Goal: Transaction & Acquisition: Book appointment/travel/reservation

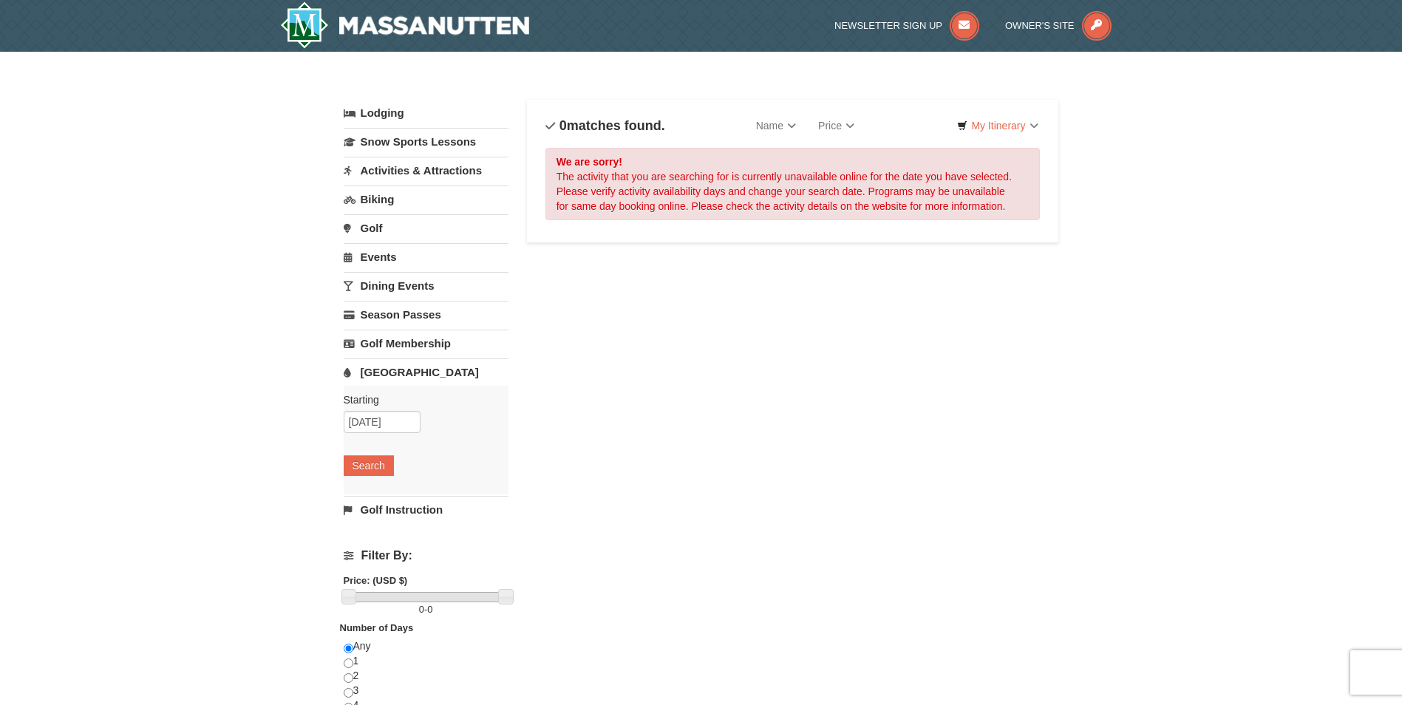
click at [381, 370] on link "[GEOGRAPHIC_DATA]" at bounding box center [426, 371] width 165 height 27
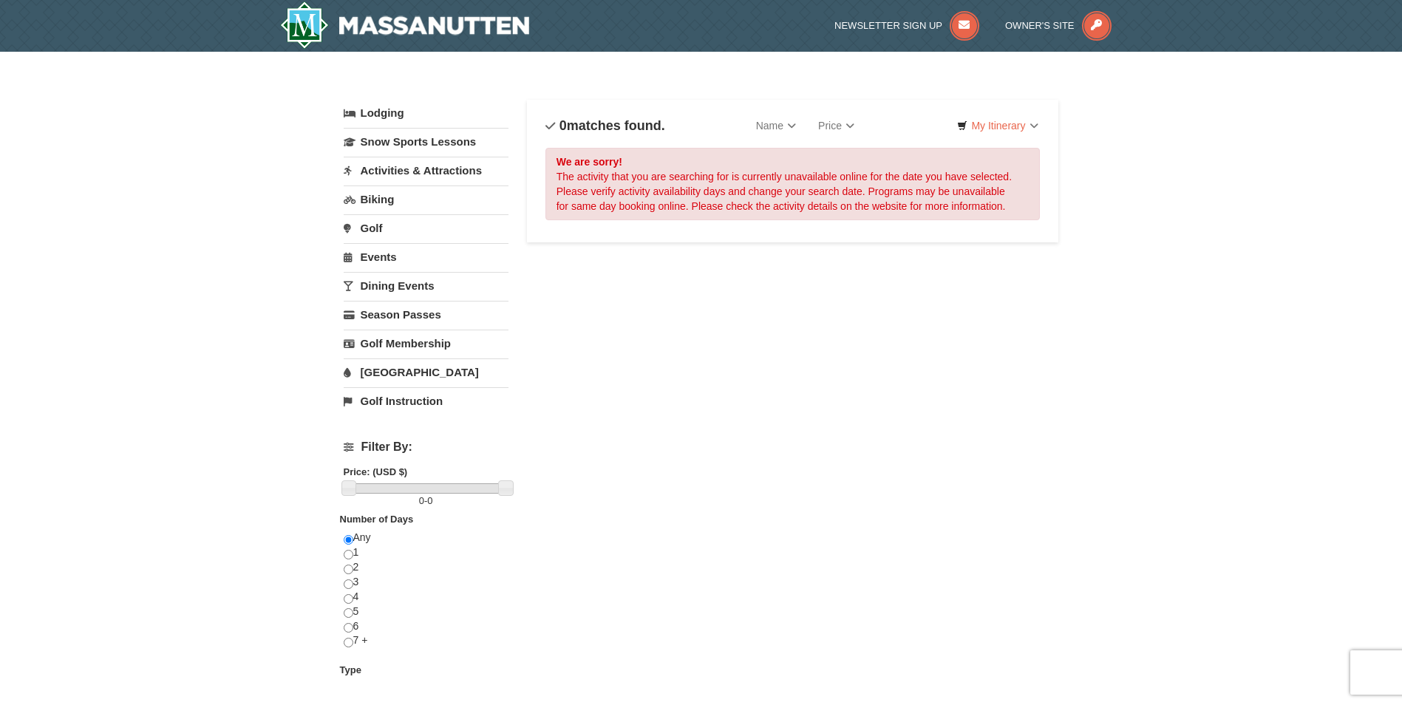
click at [381, 369] on link "[GEOGRAPHIC_DATA]" at bounding box center [426, 371] width 165 height 27
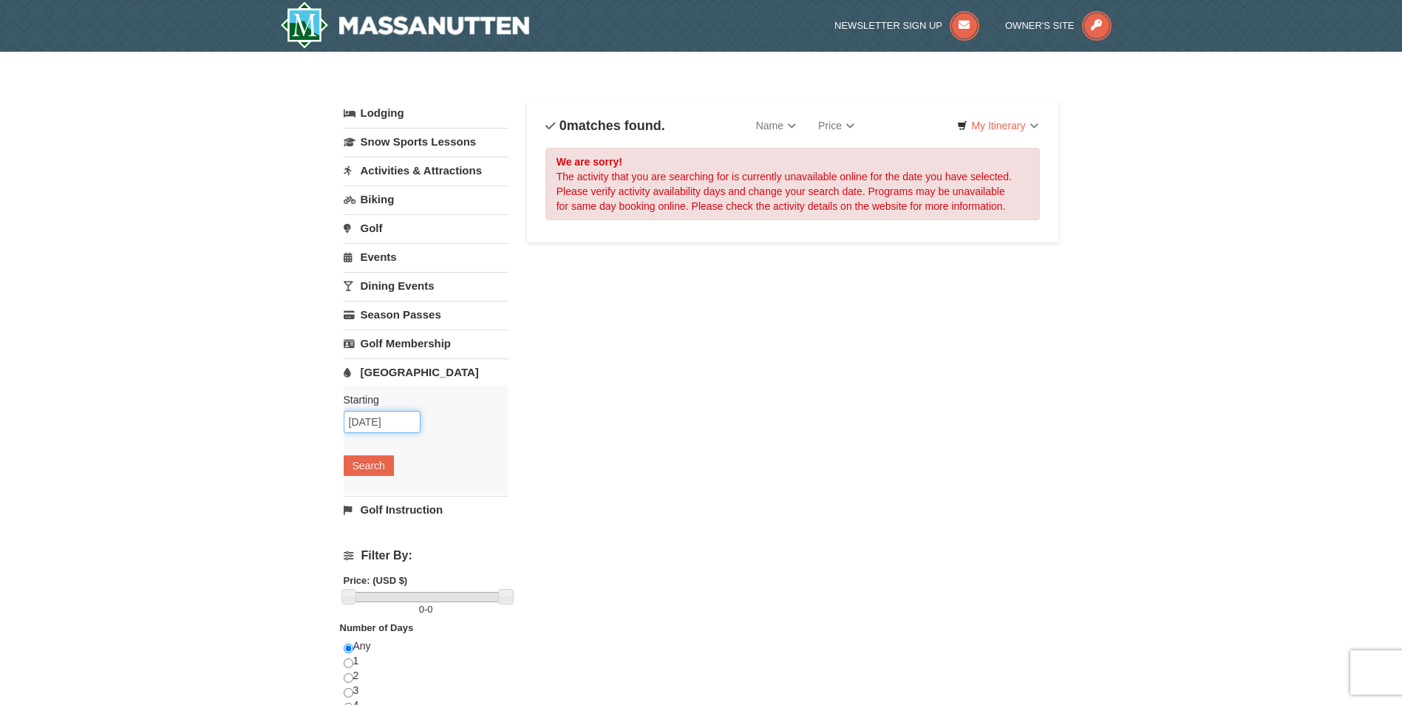
click at [372, 426] on input "[DATE]" at bounding box center [382, 422] width 77 height 22
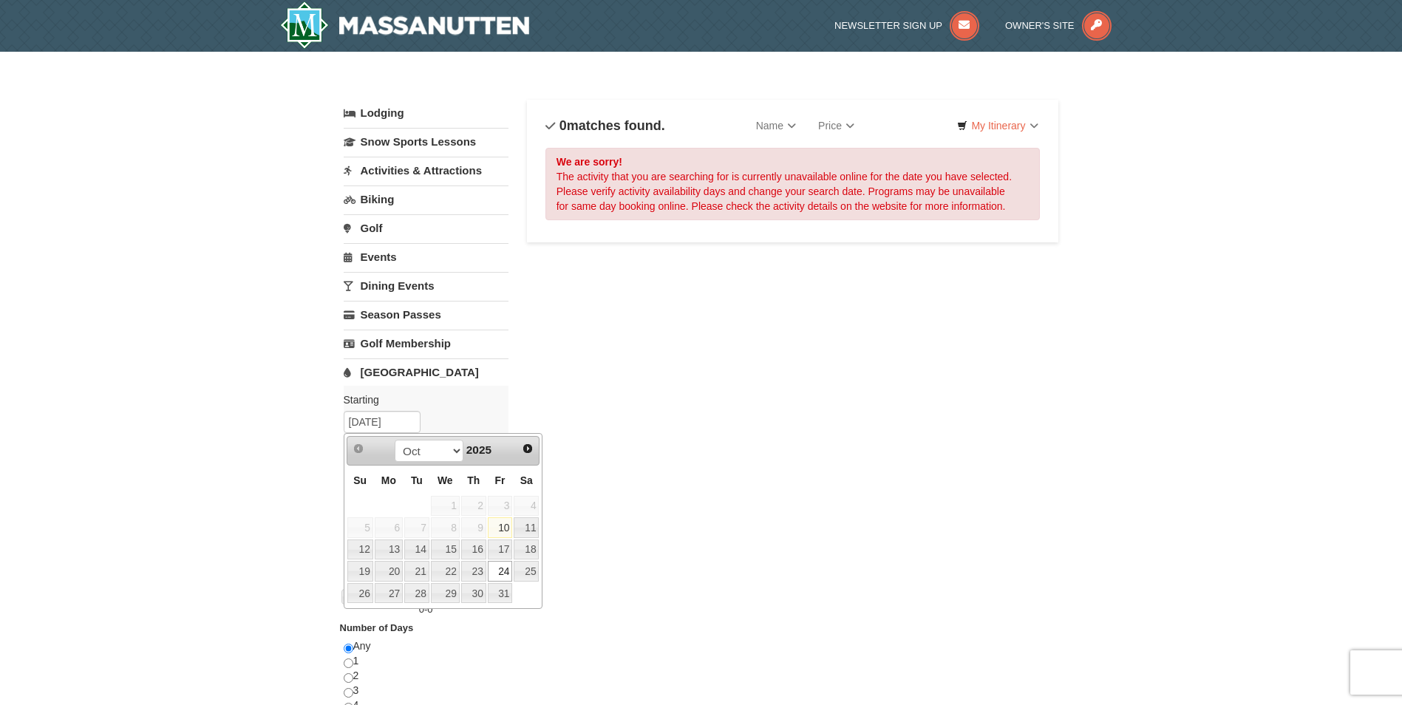
click at [499, 571] on link "24" at bounding box center [500, 571] width 25 height 21
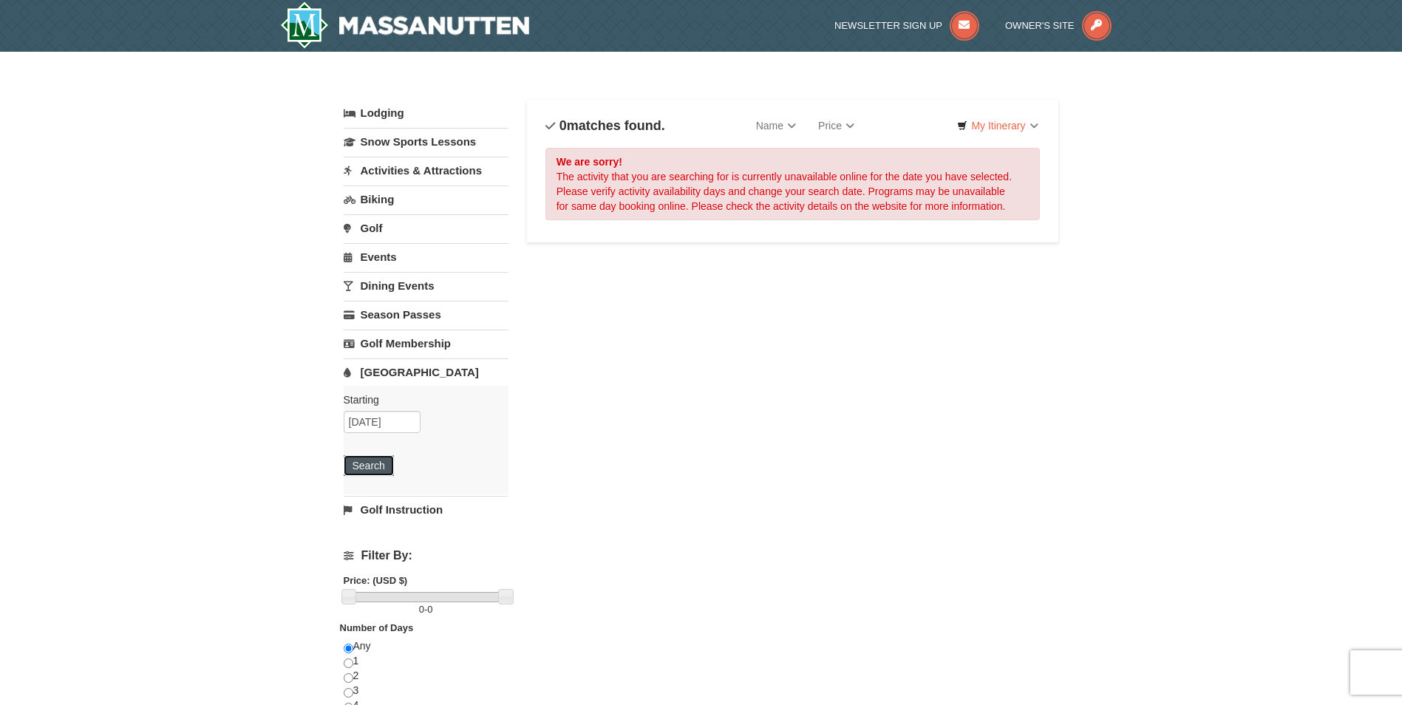
click at [378, 460] on button "Search" at bounding box center [369, 465] width 50 height 21
click at [394, 423] on input "[DATE]" at bounding box center [382, 422] width 77 height 22
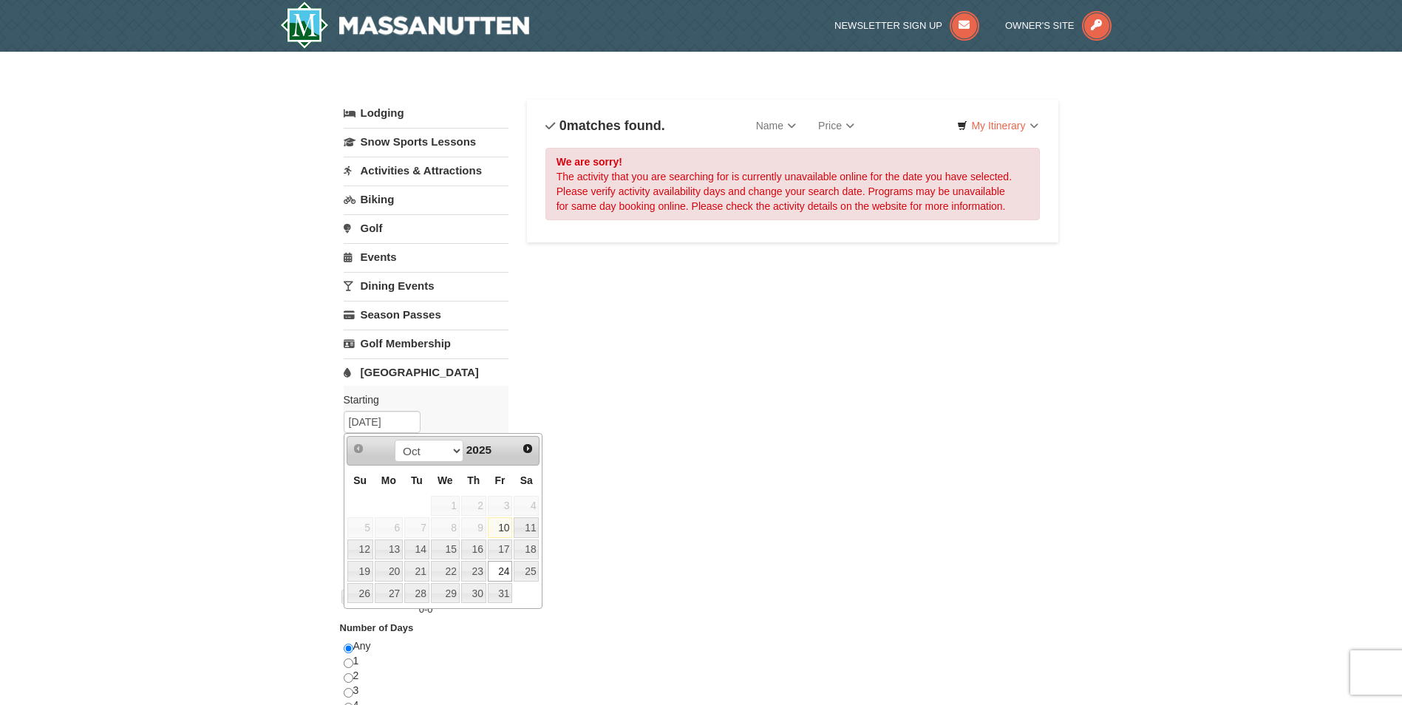
click at [508, 528] on link "10" at bounding box center [500, 527] width 25 height 21
type input "[DATE]"
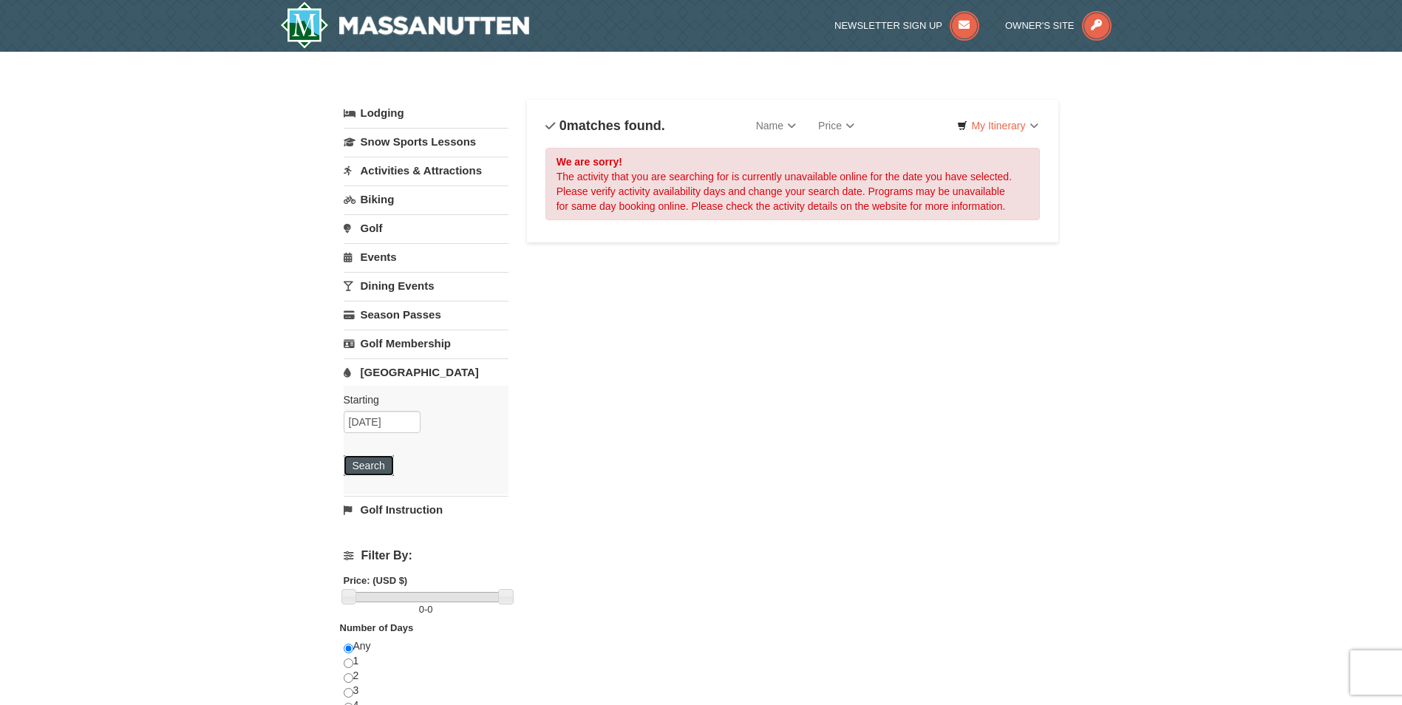
click at [368, 457] on button "Search" at bounding box center [369, 465] width 50 height 21
click at [403, 426] on input "[DATE]" at bounding box center [382, 422] width 77 height 22
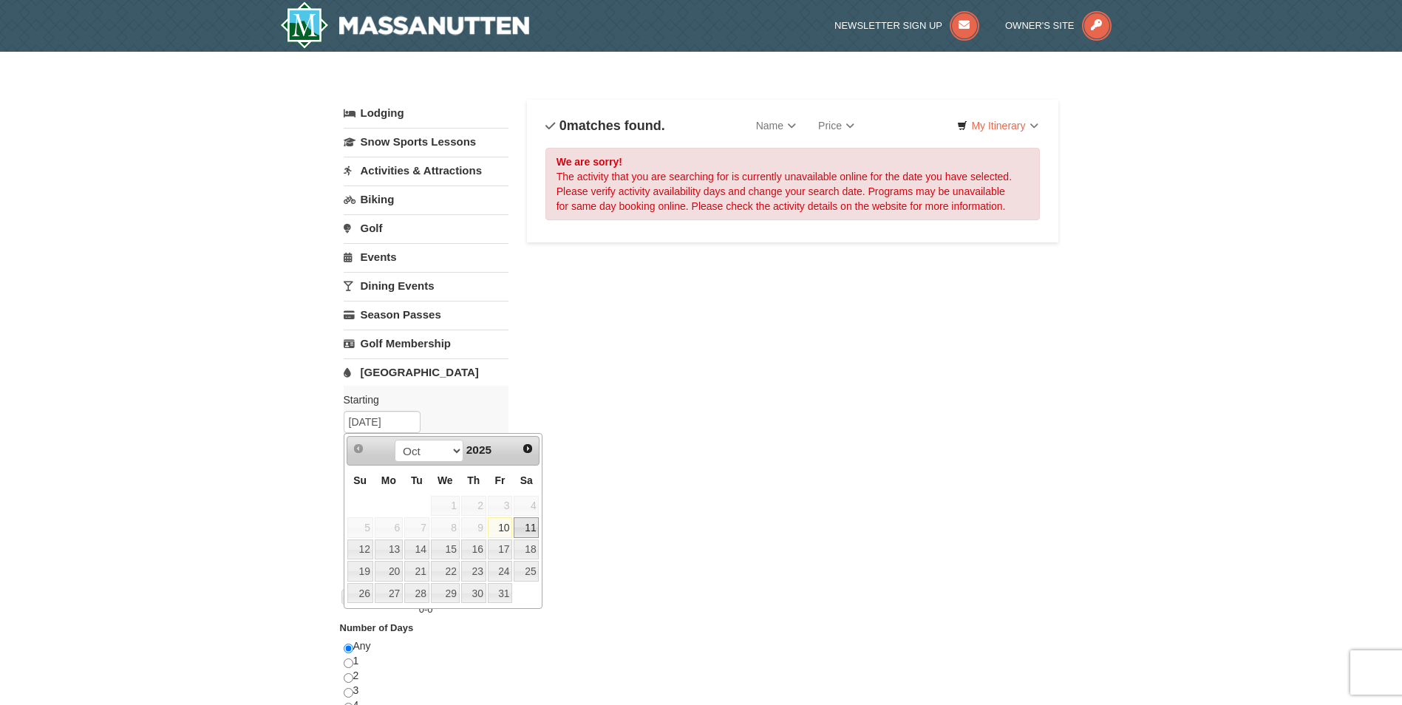
click at [529, 534] on link "11" at bounding box center [526, 527] width 25 height 21
type input "10/11/2025"
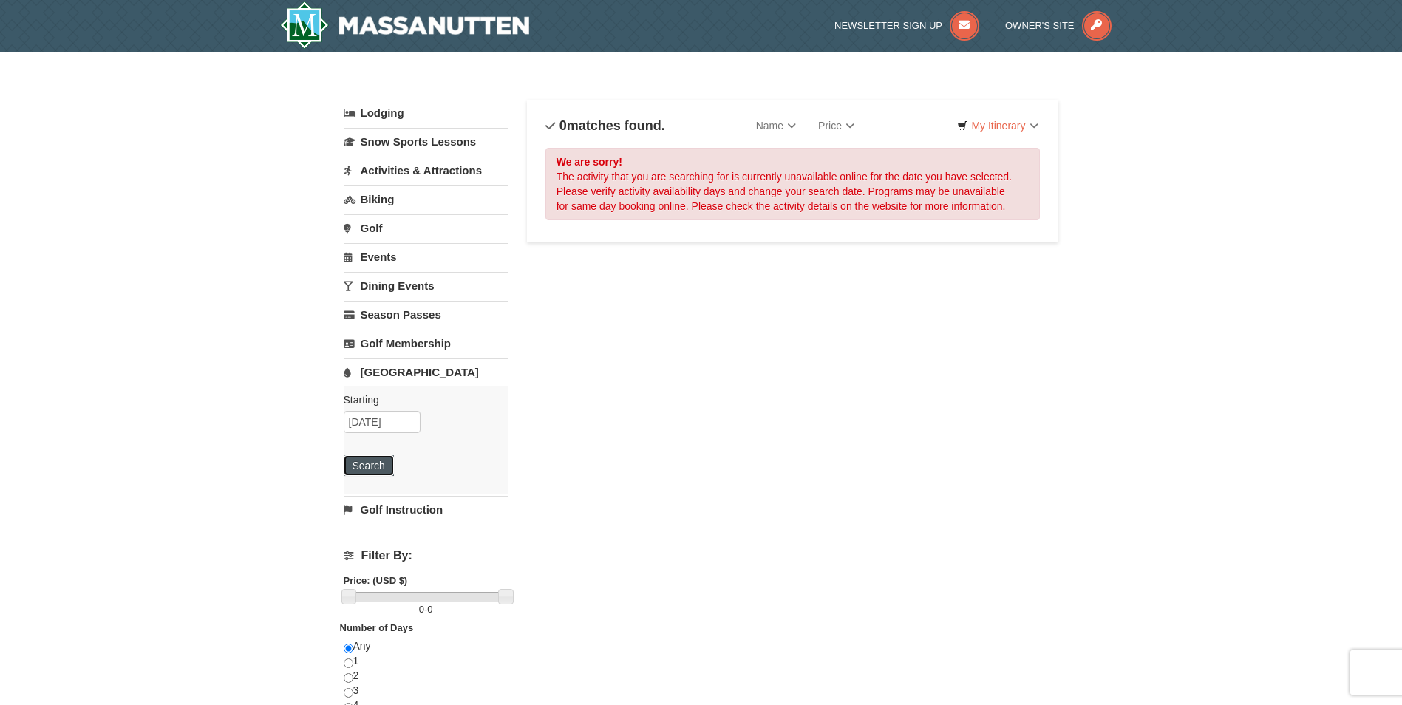
click at [380, 463] on button "Search" at bounding box center [369, 465] width 50 height 21
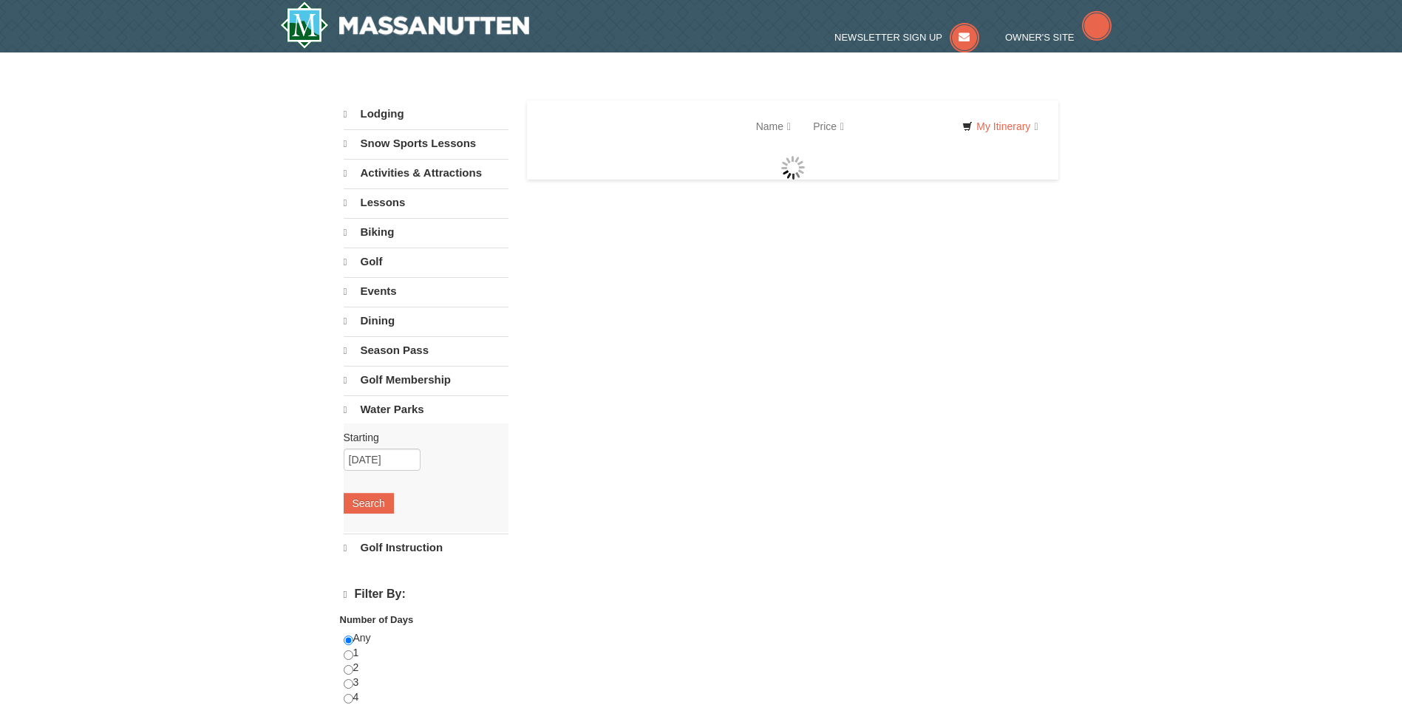
select select "10"
